Goal: Task Accomplishment & Management: Manage account settings

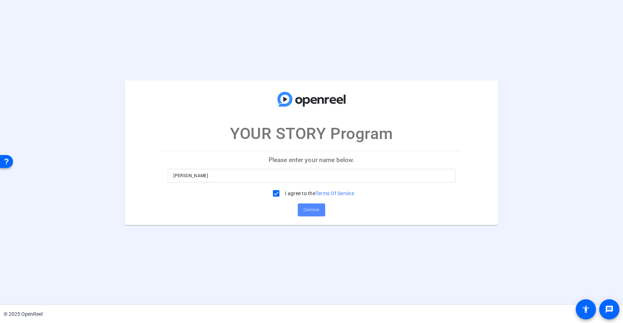
click at [312, 211] on span "Continue" at bounding box center [311, 210] width 16 height 11
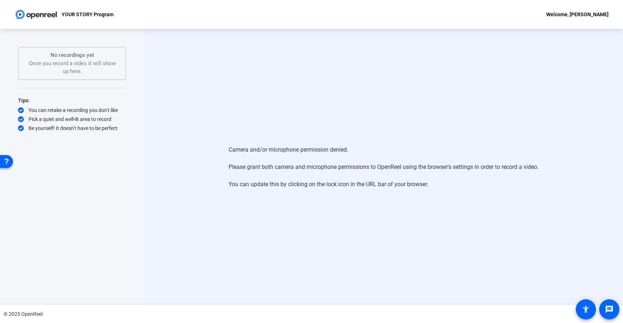
click at [39, 15] on img at bounding box center [36, 14] width 44 height 14
click at [49, 13] on img at bounding box center [36, 14] width 44 height 14
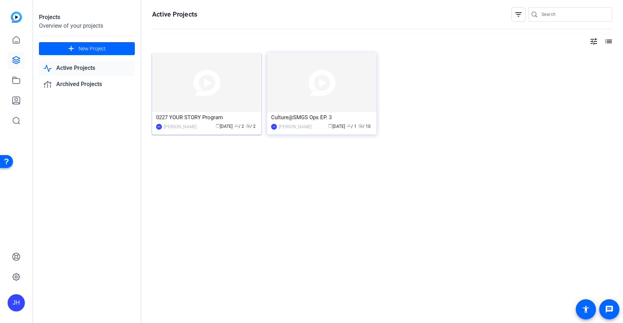
click at [196, 116] on div "0227 YOUR STORY Program" at bounding box center [206, 117] width 101 height 11
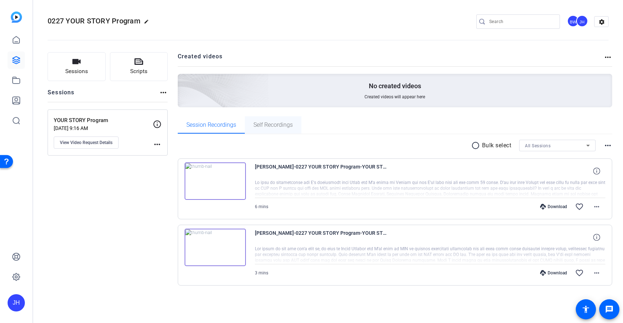
click at [274, 125] on span "Self Recordings" at bounding box center [272, 125] width 39 height 6
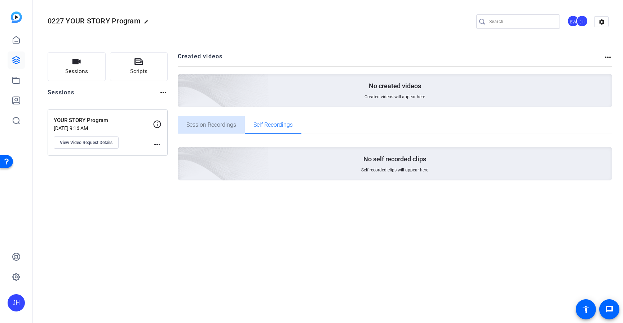
click at [220, 125] on span "Session Recordings" at bounding box center [211, 125] width 50 height 6
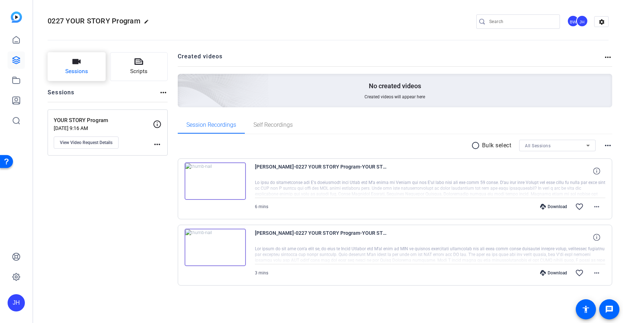
click at [93, 65] on button "Sessions" at bounding box center [77, 66] width 58 height 29
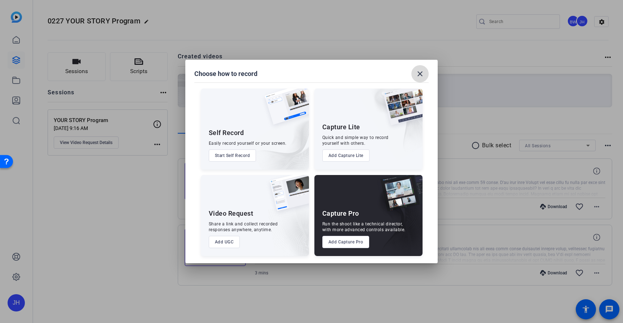
click at [421, 72] on mat-icon "close" at bounding box center [419, 74] width 9 height 9
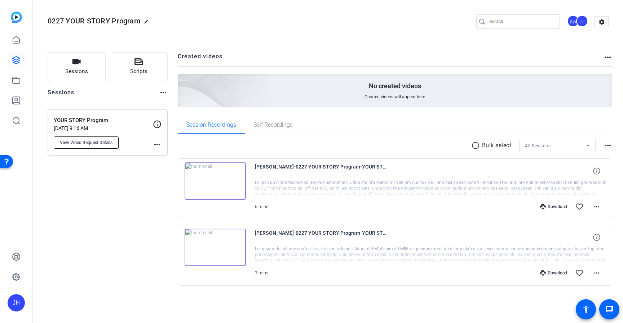
click at [95, 140] on span "View Video Request Details" at bounding box center [86, 143] width 53 height 6
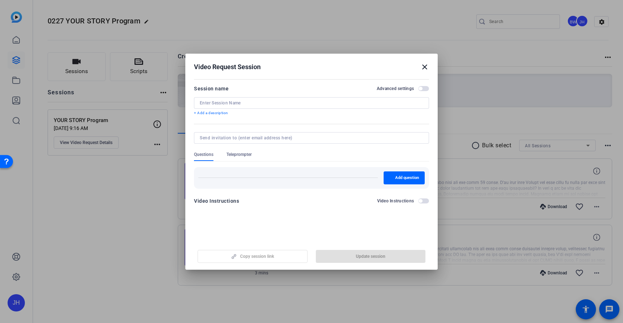
type input "YOUR STORY Program"
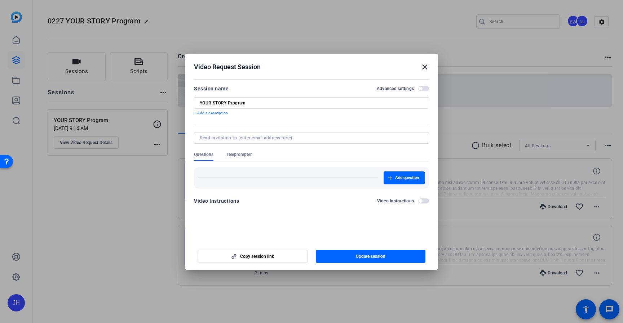
click at [244, 154] on span "Teleprompter" at bounding box center [238, 155] width 25 height 6
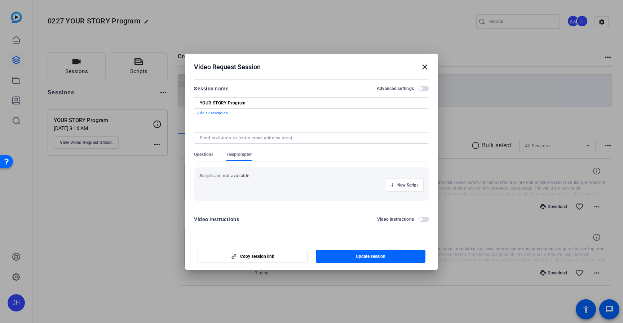
click at [205, 155] on span "Questions" at bounding box center [203, 155] width 19 height 6
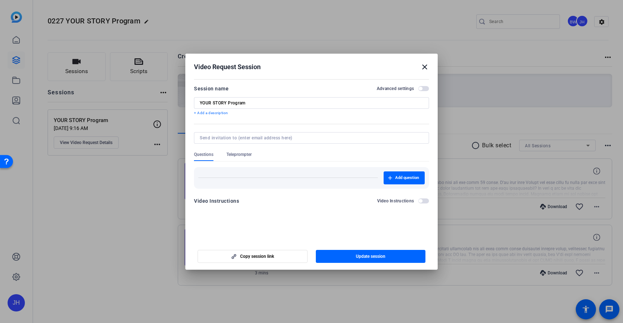
click at [423, 65] on mat-icon "close" at bounding box center [424, 67] width 9 height 9
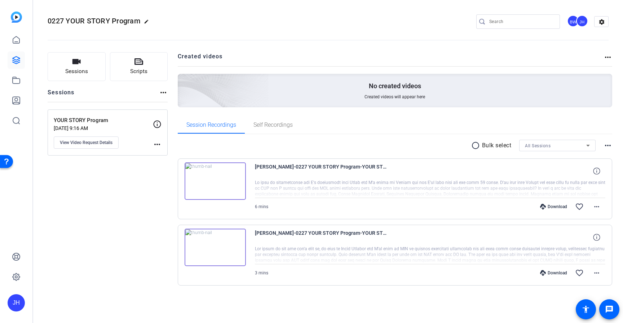
click at [161, 94] on mat-icon "more_horiz" at bounding box center [163, 92] width 9 height 9
click at [161, 91] on div at bounding box center [311, 161] width 623 height 323
click at [146, 68] on span "Scripts" at bounding box center [138, 71] width 17 height 8
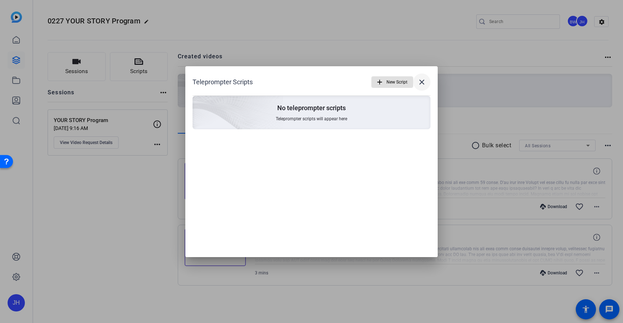
click at [425, 80] on mat-icon "close" at bounding box center [421, 82] width 9 height 9
